Goal: Navigation & Orientation: Find specific page/section

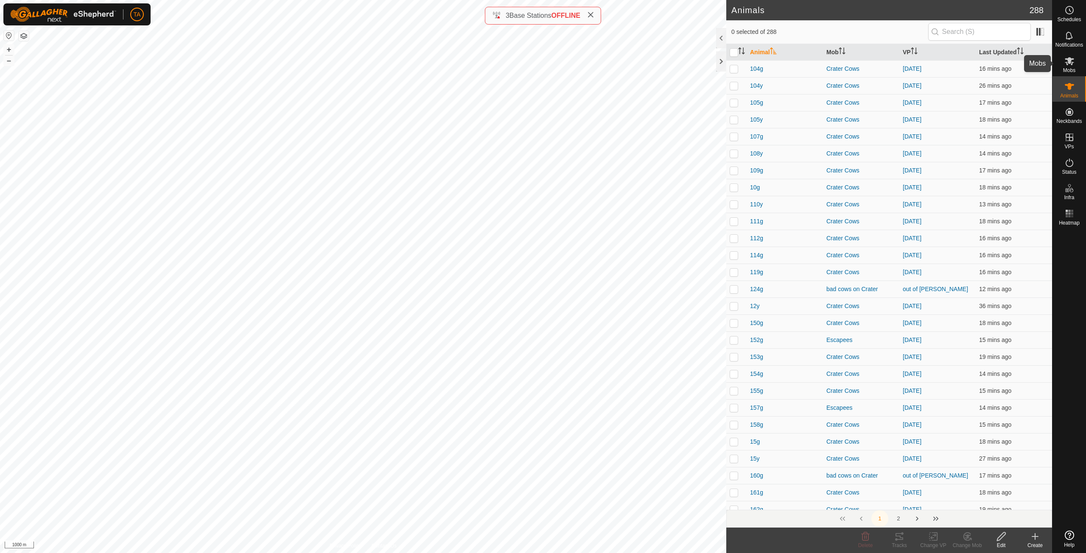
click at [1067, 60] on icon at bounding box center [1069, 61] width 10 height 10
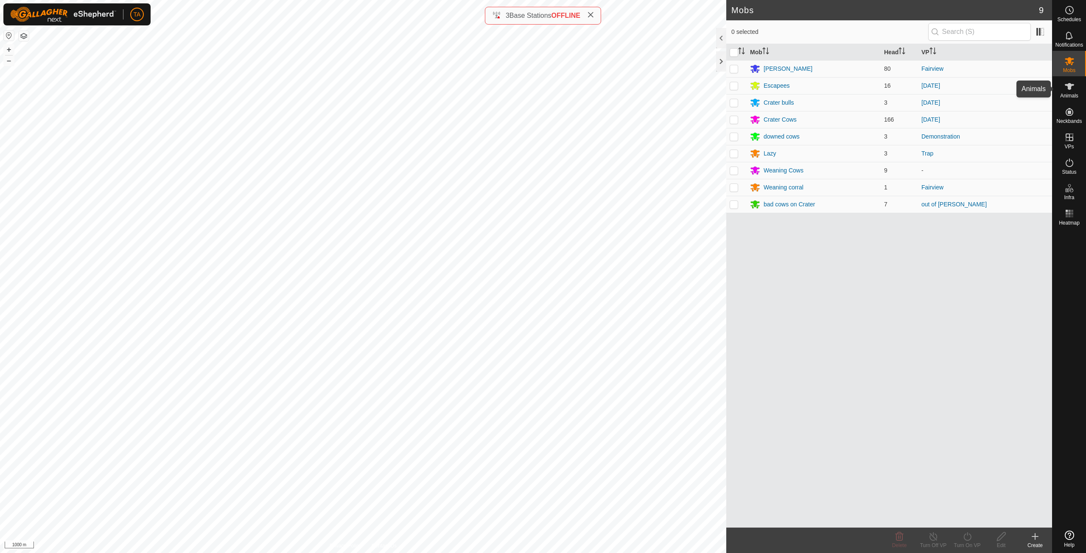
click at [1071, 88] on icon at bounding box center [1069, 86] width 10 height 10
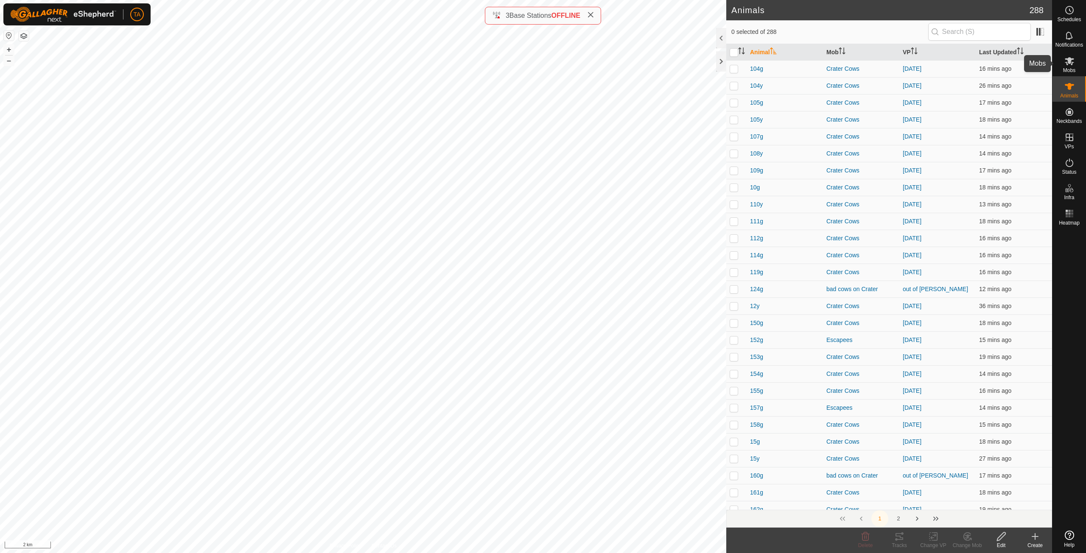
click at [1070, 70] on span "Mobs" at bounding box center [1069, 70] width 12 height 5
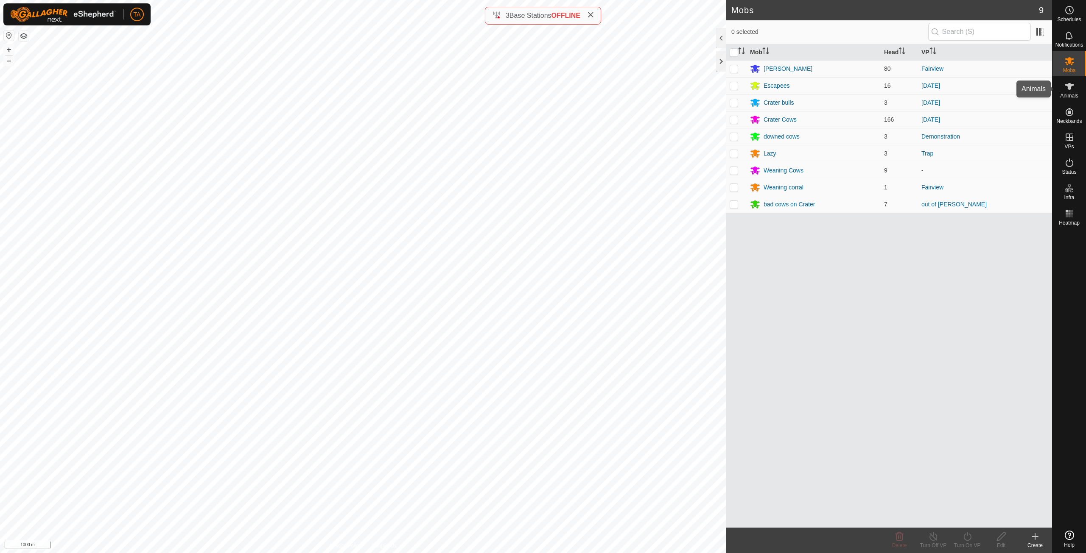
click at [1072, 84] on icon at bounding box center [1069, 86] width 10 height 10
